Goal: Task Accomplishment & Management: Complete application form

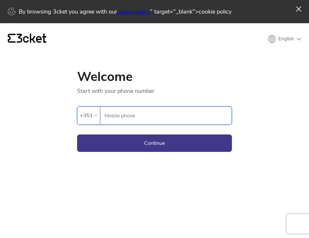
click at [151, 108] on input "Mobile phone" at bounding box center [167, 116] width 127 height 18
type input "910319077"
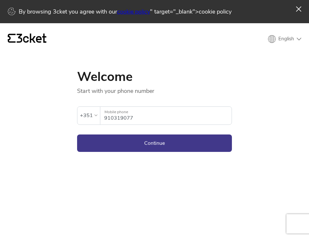
click at [198, 134] on form "An error has occurred. If the error persists please contact support. +351 91031…" at bounding box center [154, 123] width 155 height 57
click at [197, 139] on button "Continue" at bounding box center [154, 142] width 155 height 17
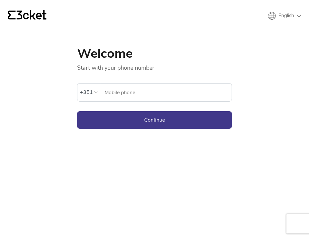
click at [143, 85] on input "Mobile phone" at bounding box center [167, 92] width 127 height 18
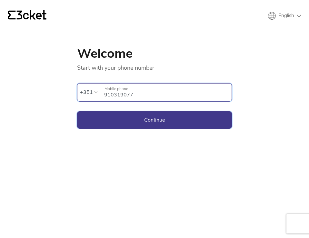
type input "910319077"
click at [143, 114] on button "Continue" at bounding box center [154, 119] width 155 height 17
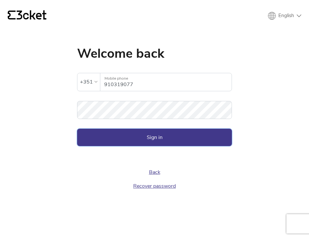
click at [116, 133] on button "Sign in" at bounding box center [154, 136] width 155 height 17
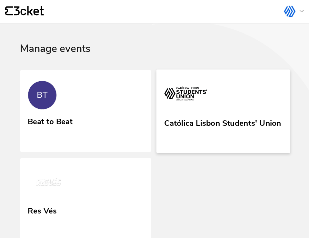
click at [202, 97] on img at bounding box center [185, 95] width 43 height 30
